Goal: Information Seeking & Learning: Learn about a topic

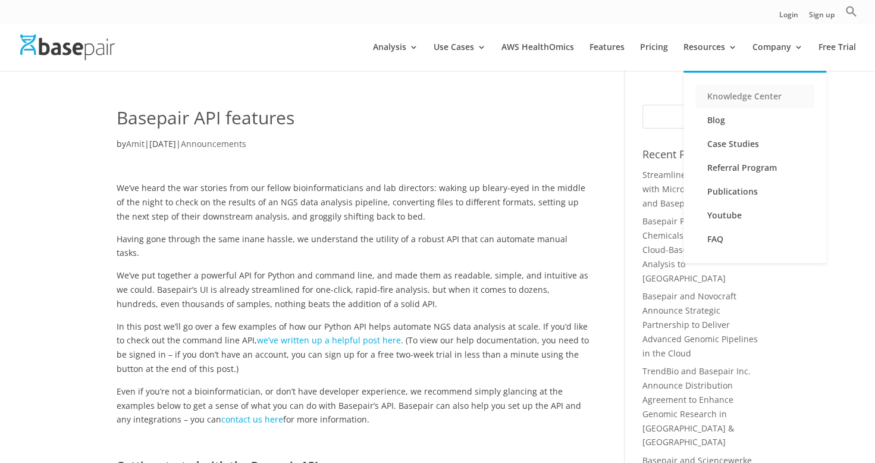
click at [744, 100] on link "Knowledge Center" at bounding box center [754, 96] width 119 height 24
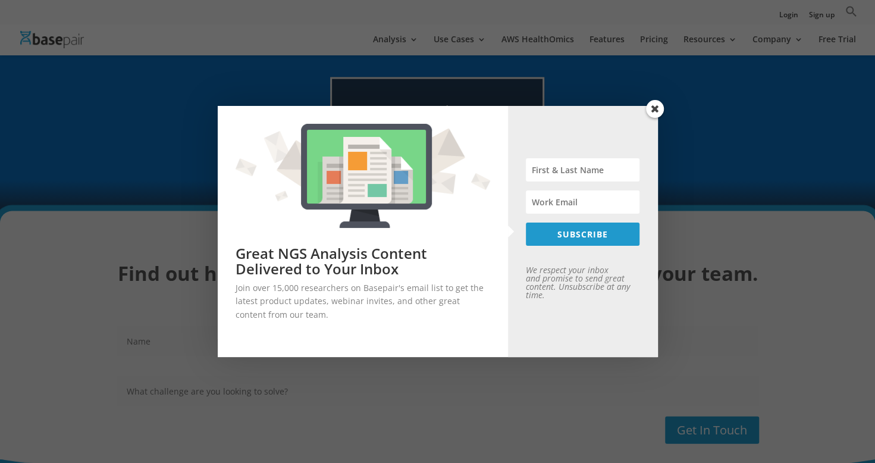
scroll to position [1354, 0]
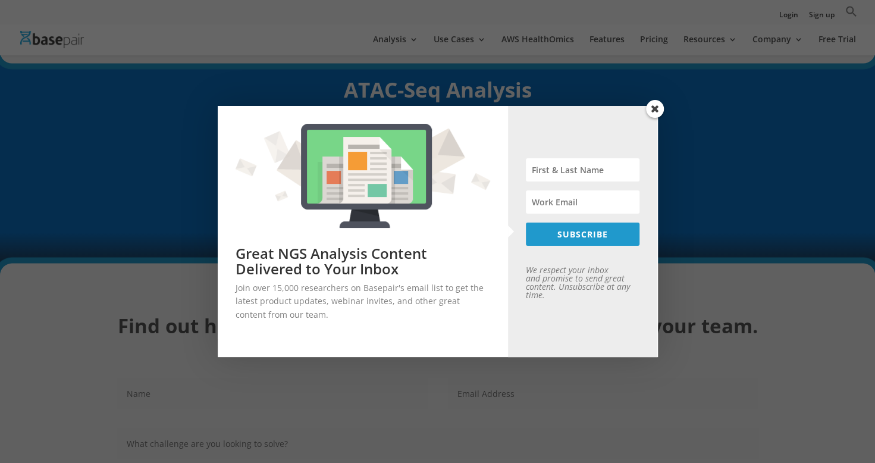
click at [661, 107] on span at bounding box center [655, 109] width 18 height 18
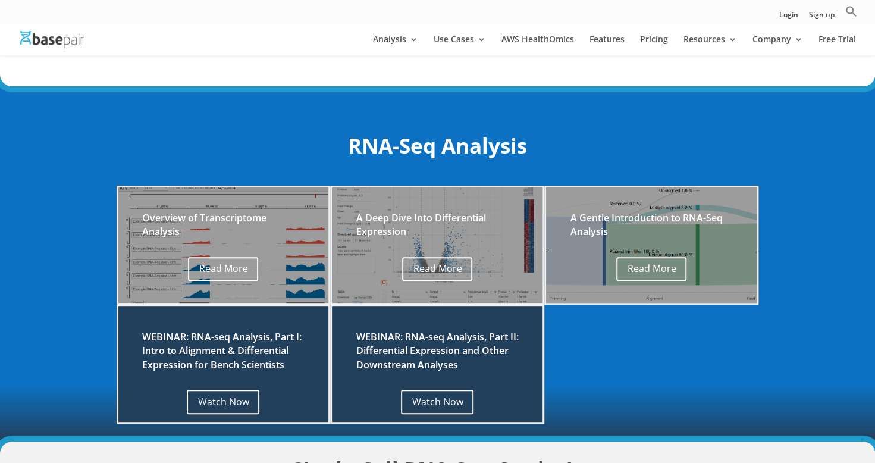
scroll to position [0, 0]
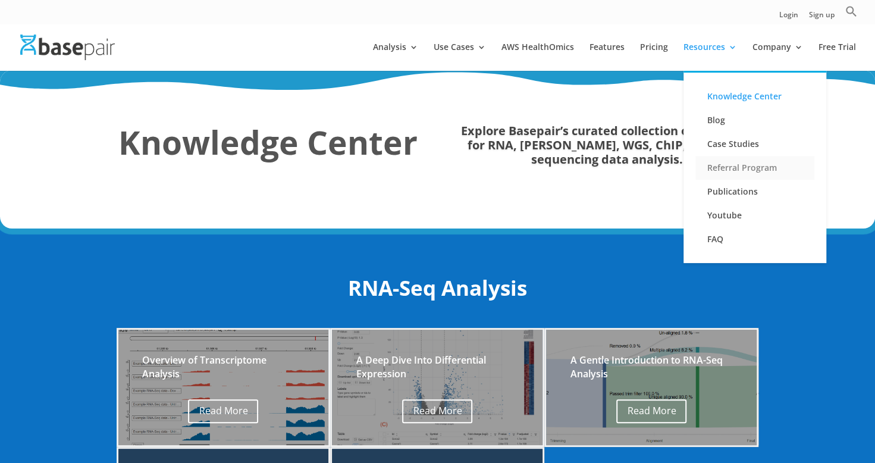
click at [751, 170] on link "Referral Program" at bounding box center [754, 168] width 119 height 24
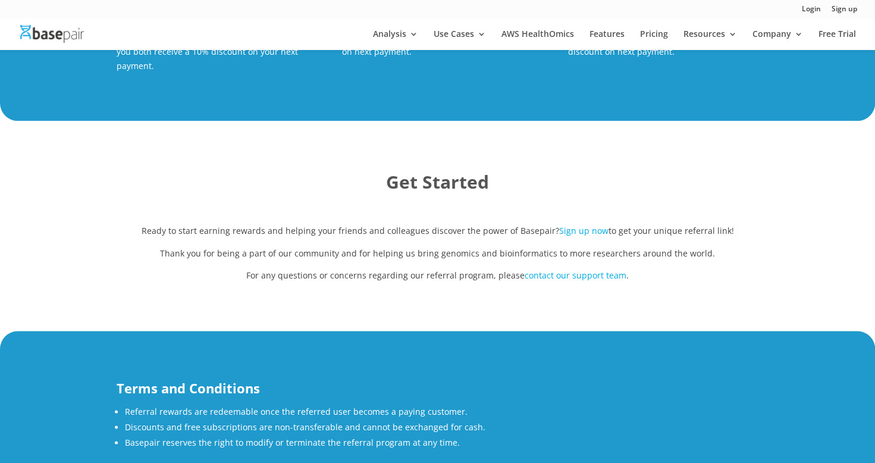
scroll to position [737, 0]
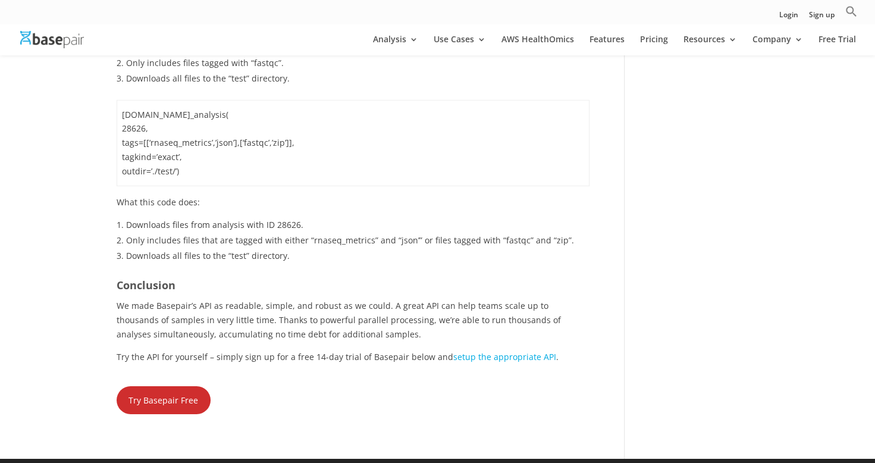
scroll to position [2191, 0]
